Goal: Complete application form

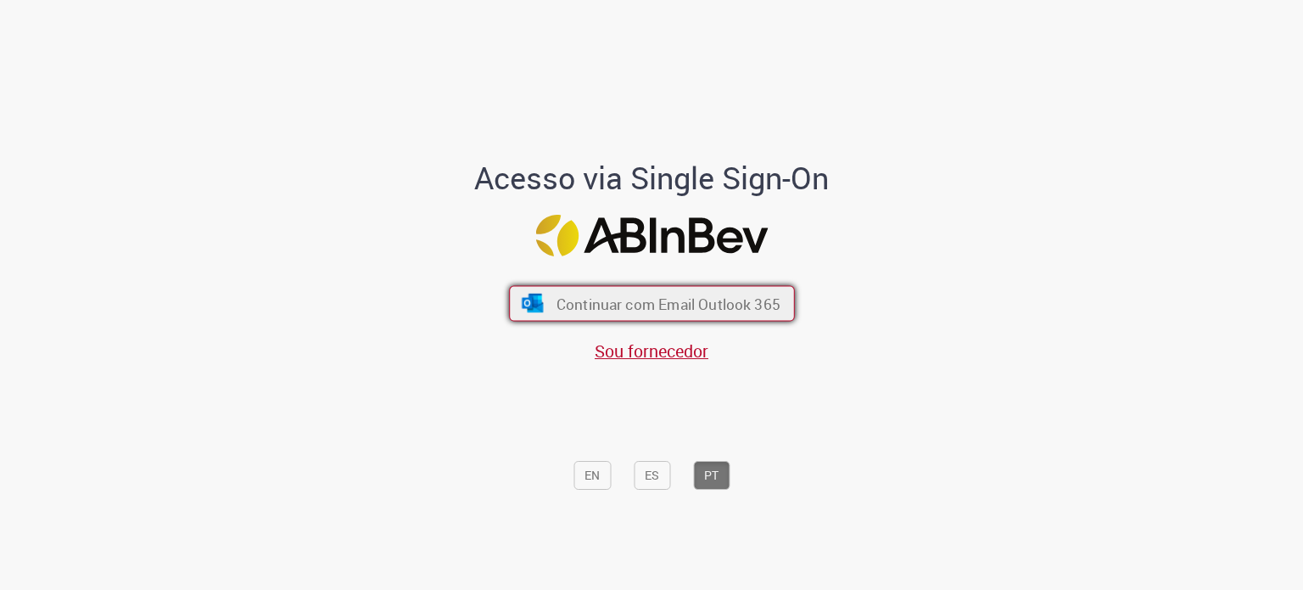
click at [686, 321] on button "Continuar com Email Outlook 365" at bounding box center [652, 304] width 286 height 36
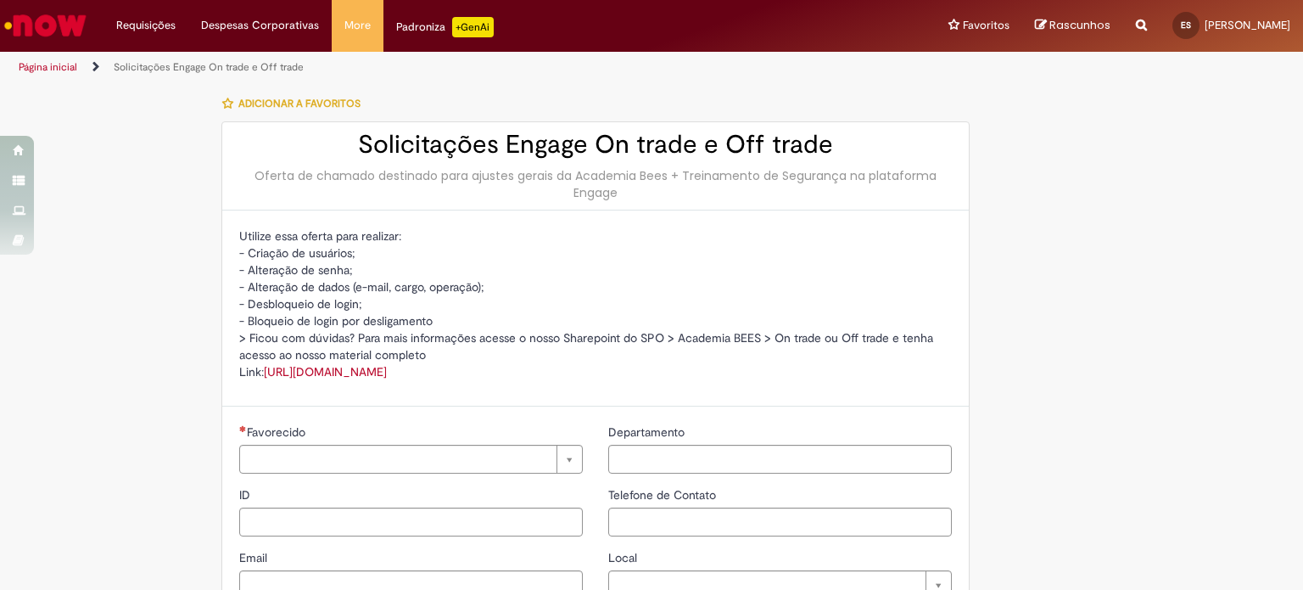
type input "**********"
type input "***"
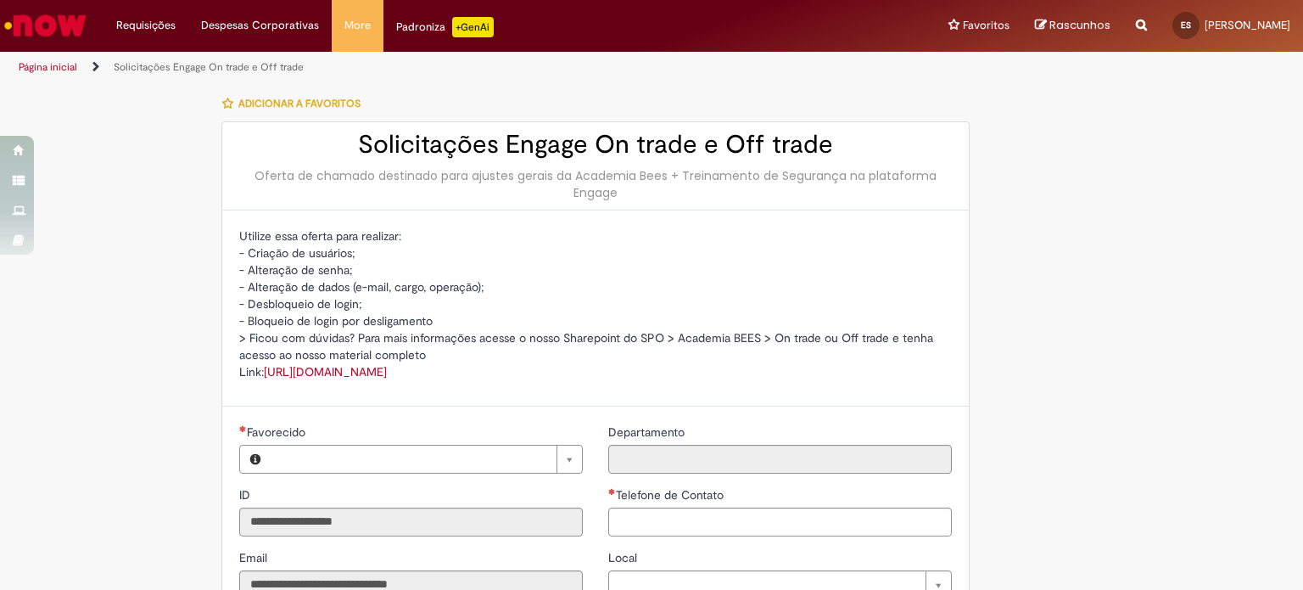
type input "**********"
